Goal: Task Accomplishment & Management: Manage account settings

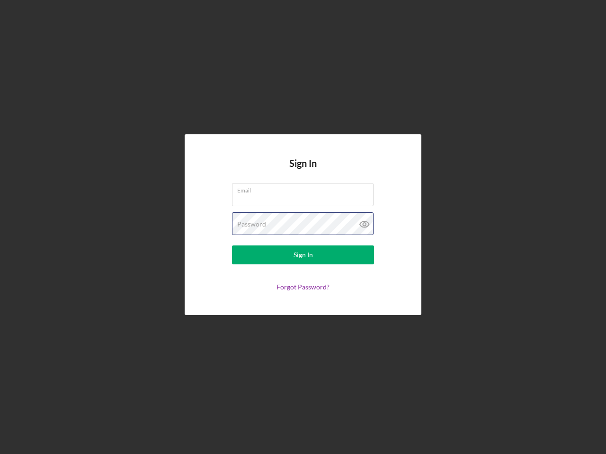
click at [303, 227] on div "Password" at bounding box center [303, 225] width 142 height 24
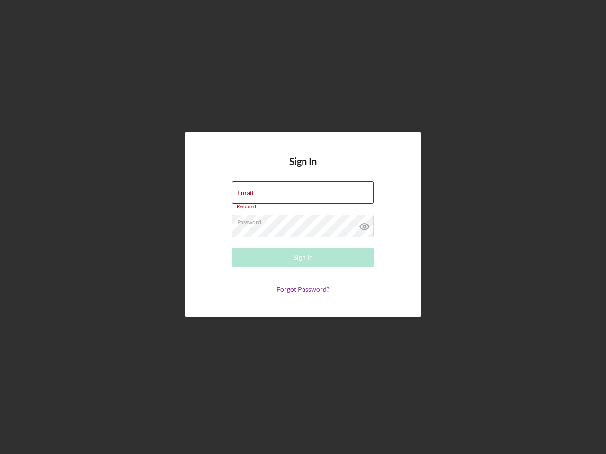
click at [364, 224] on icon at bounding box center [365, 227] width 24 height 24
